Goal: Find specific page/section: Find specific page/section

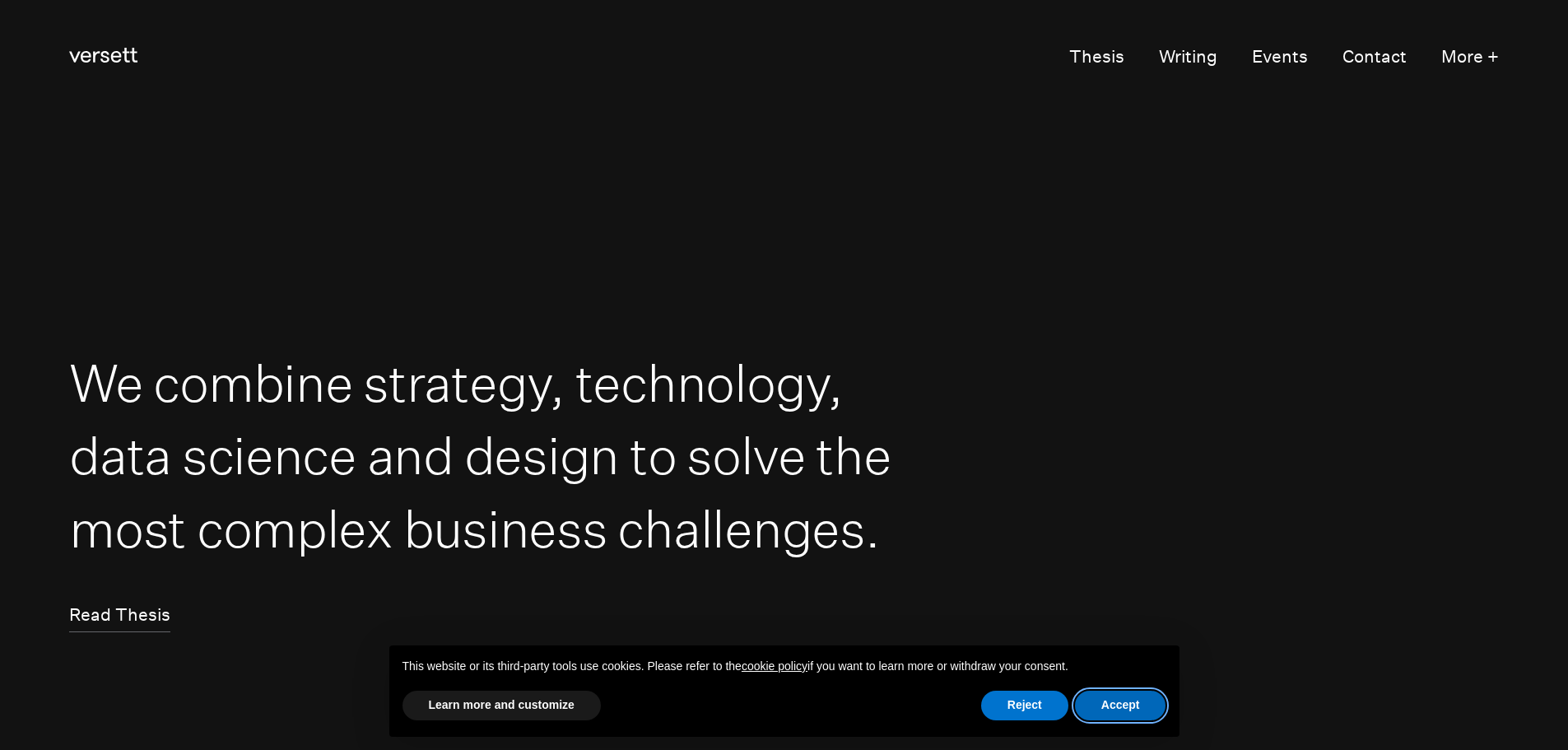
click at [1126, 702] on button "Accept" at bounding box center [1121, 705] width 91 height 29
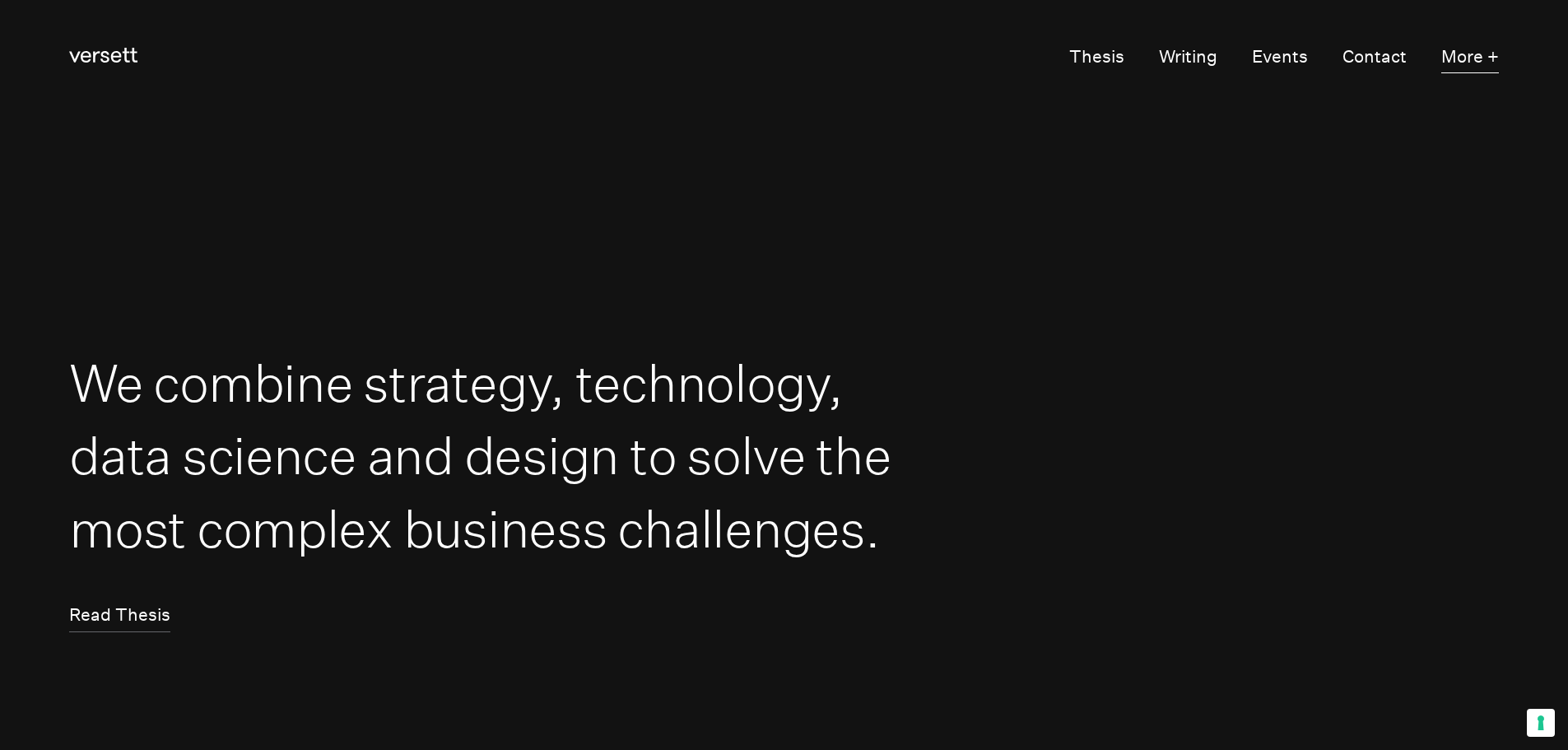
click at [1483, 54] on button "More +" at bounding box center [1470, 57] width 58 height 33
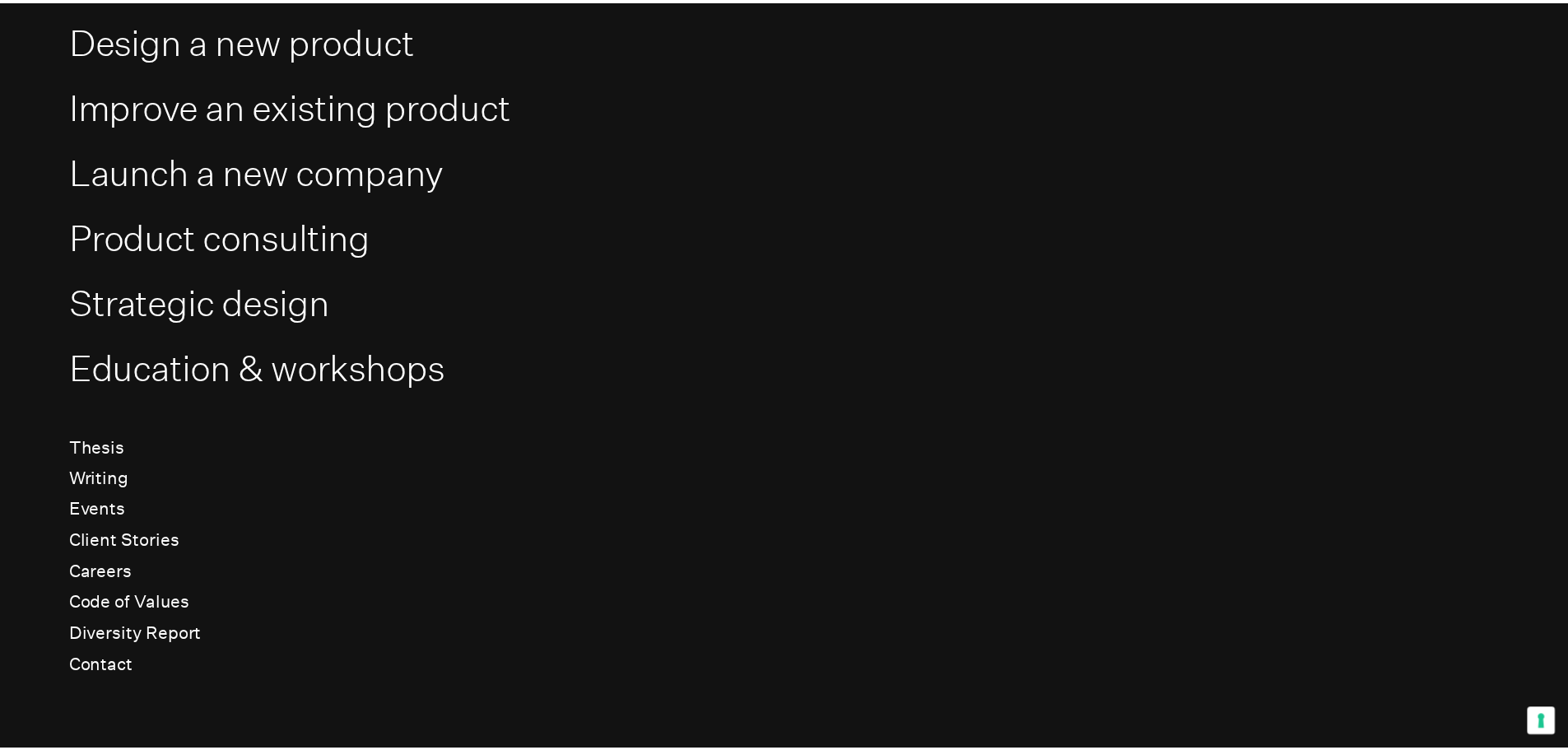
scroll to position [181, 0]
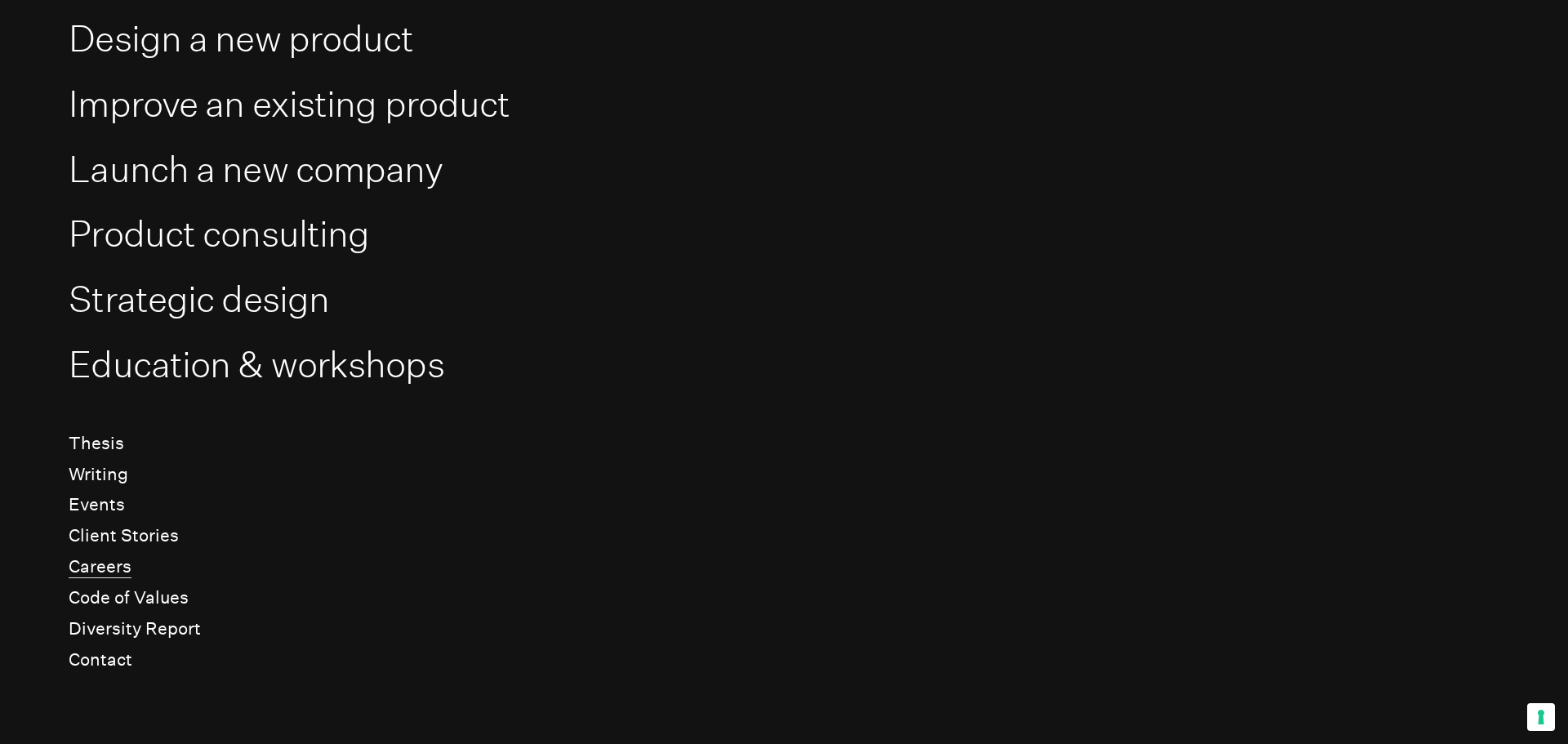
click at [97, 568] on link "Careers" at bounding box center [100, 567] width 63 height 22
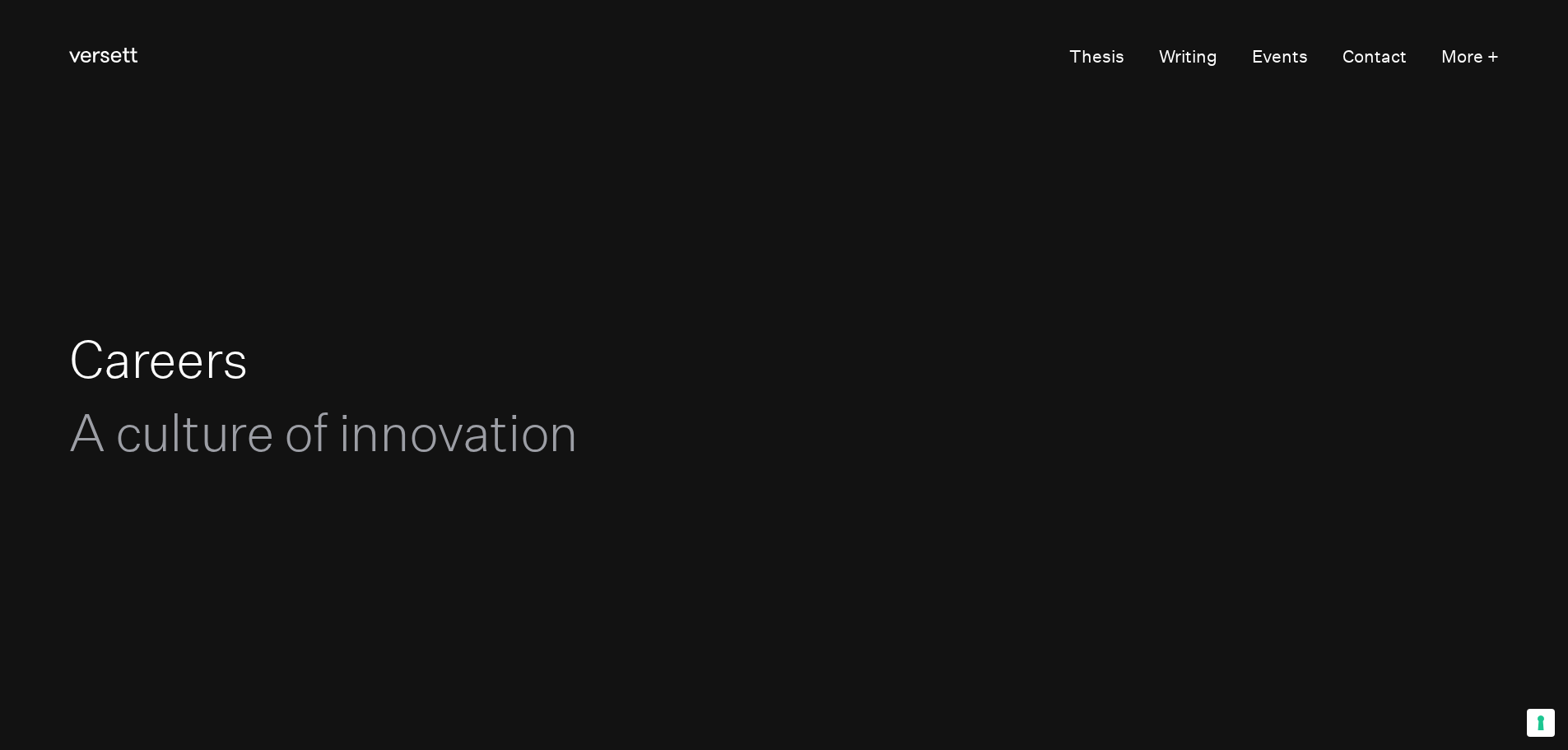
click at [186, 359] on h1 "Careers A culture of innovation" at bounding box center [484, 395] width 830 height 145
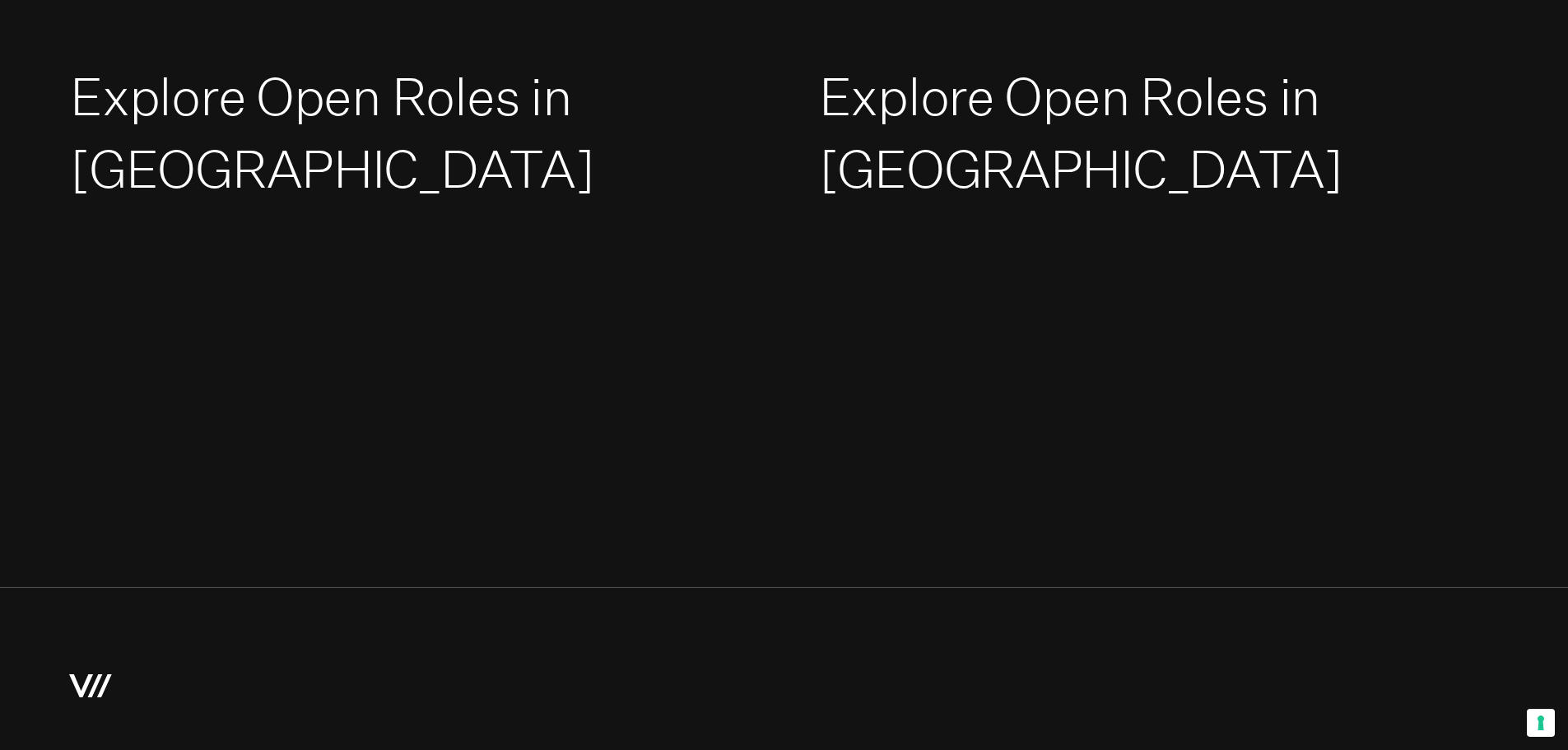
scroll to position [3373, 0]
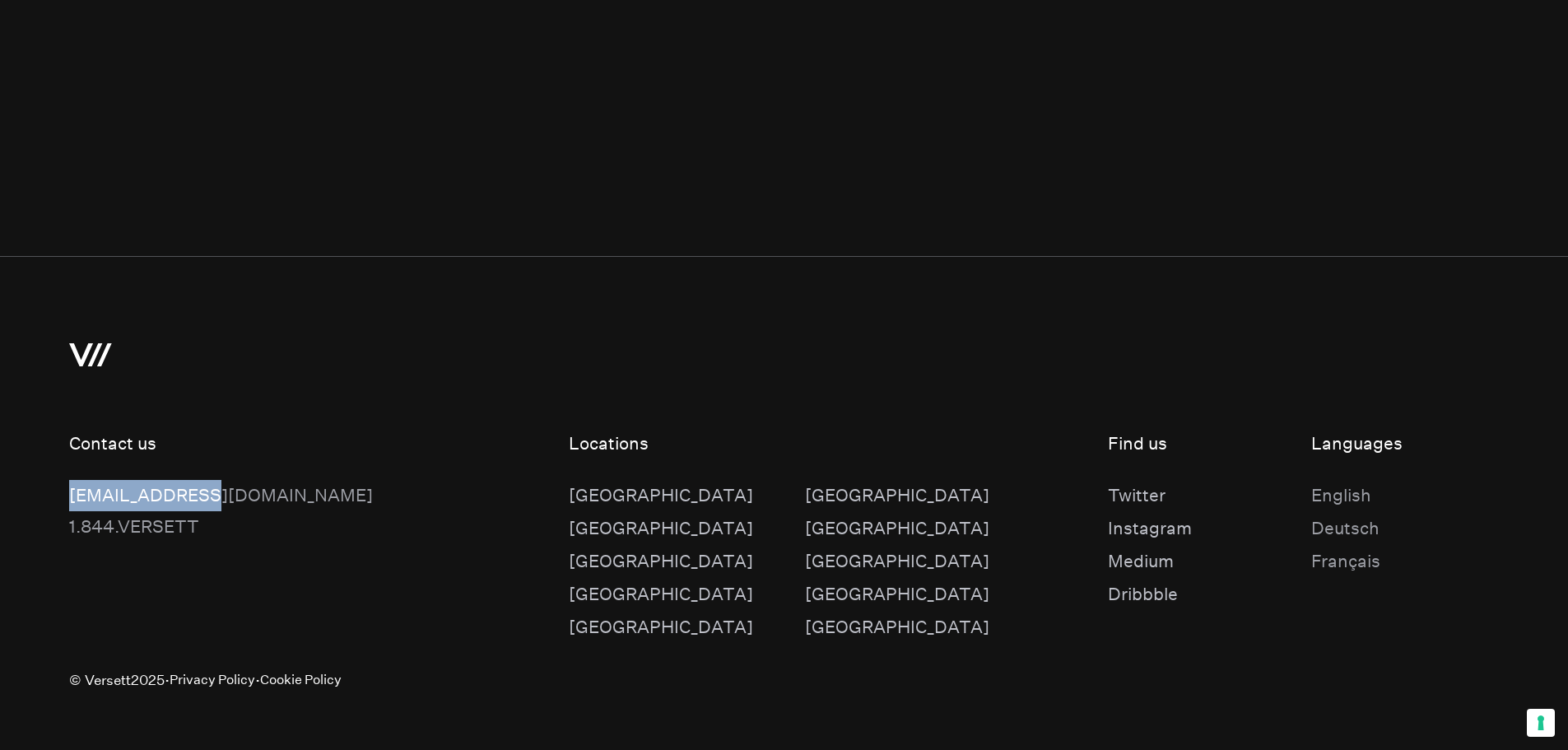
drag, startPoint x: 237, startPoint y: 481, endPoint x: 67, endPoint y: 476, distance: 170.1
click at [67, 476] on footer "Contact us [EMAIL_ADDRESS][DOMAIN_NAME] [DOMAIN_NAME] Locations [GEOGRAPHIC_DAT…" at bounding box center [784, 513] width 1568 height 514
copy link "[EMAIL_ADDRESS][DOMAIN_NAME]"
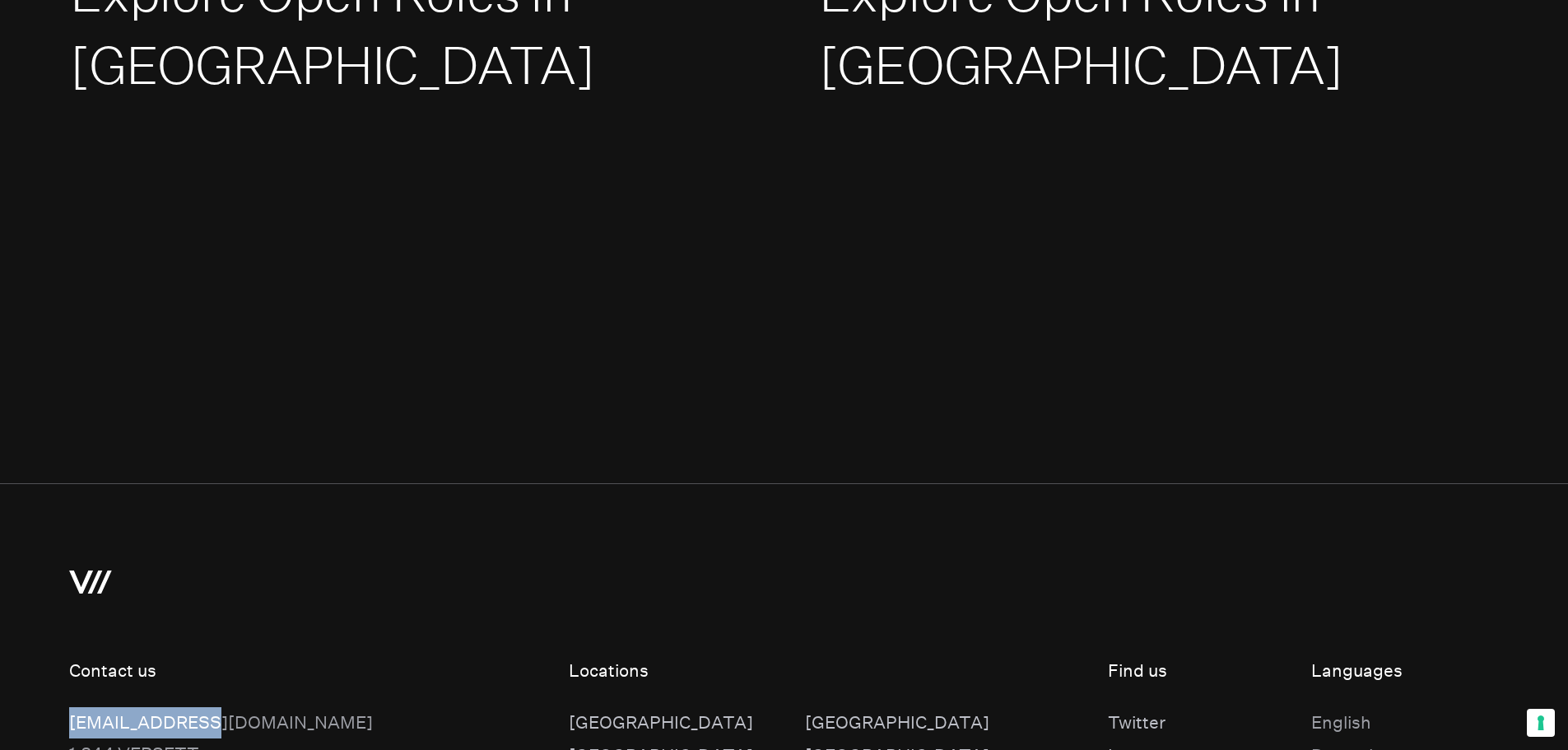
scroll to position [2797, 0]
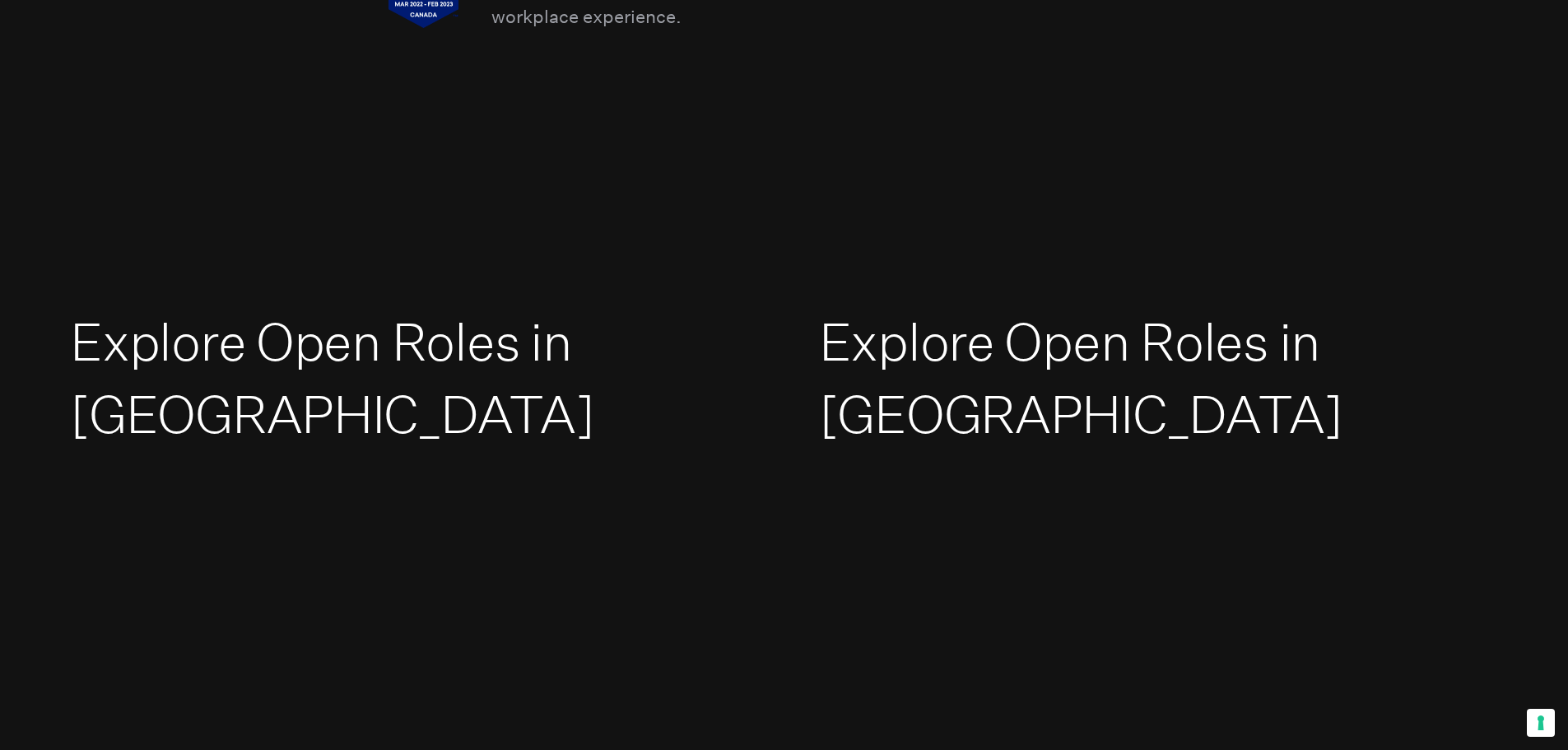
click at [324, 364] on link "Explore Open Roles in [GEOGRAPHIC_DATA]" at bounding box center [332, 378] width 524 height 135
click at [432, 319] on link "Explore Open Roles in [GEOGRAPHIC_DATA]" at bounding box center [332, 378] width 524 height 135
